Goal: Check status: Check status

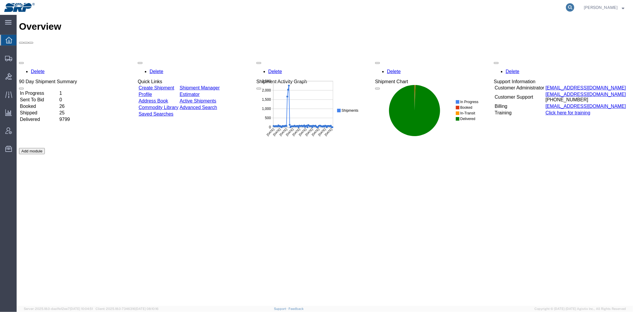
click at [569, 6] on icon at bounding box center [570, 7] width 8 height 8
click at [557, 7] on input "search" at bounding box center [476, 7] width 180 height 14
paste input "8200044379"
type input "8200044379"
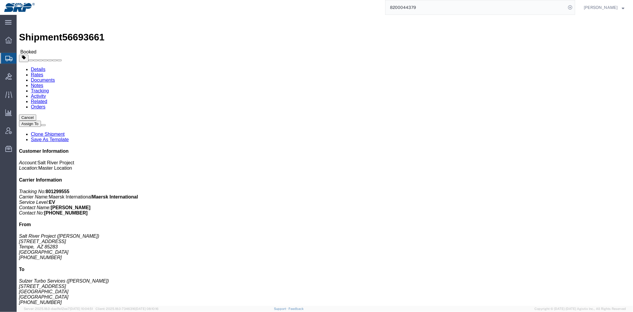
drag, startPoint x: 80, startPoint y: 24, endPoint x: 64, endPoint y: 9, distance: 22.3
click span "56693661"
click link "Documents"
